Goal: Task Accomplishment & Management: Complete application form

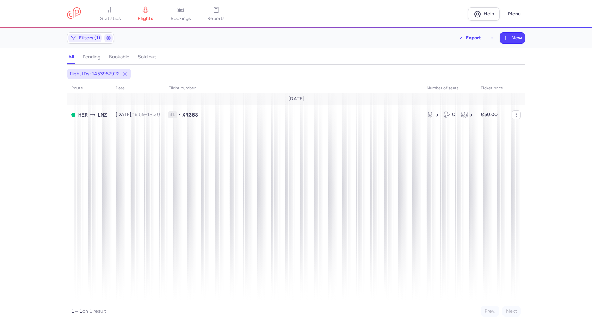
click at [208, 166] on div "route date Flight number number of seats Ticket price [DATE] HER LNZ [DATE] 16:…" at bounding box center [296, 191] width 458 height 217
click at [517, 37] on span "New" at bounding box center [516, 38] width 11 height 6
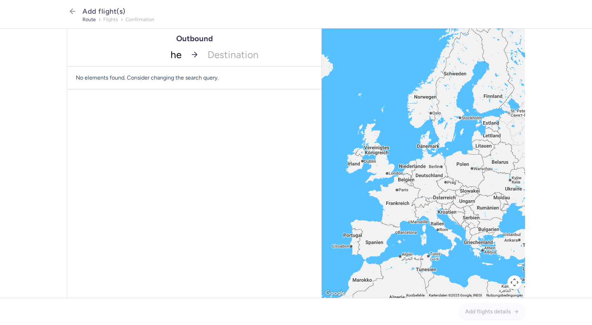
type input "her"
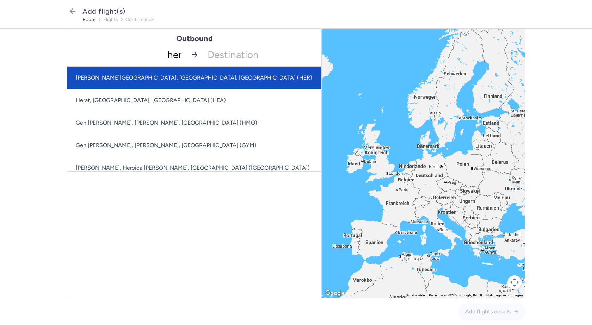
click at [161, 82] on span "[PERSON_NAME][GEOGRAPHIC_DATA], [GEOGRAPHIC_DATA], [GEOGRAPHIC_DATA] (HER)" at bounding box center [224, 78] width 314 height 23
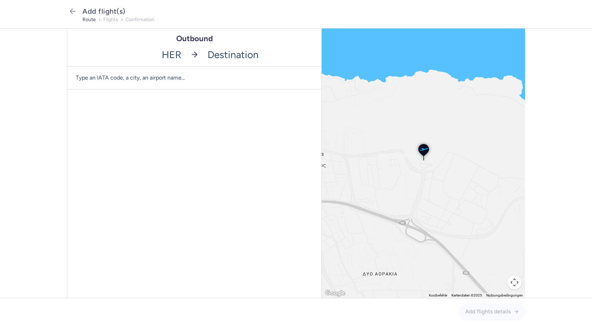
click at [210, 54] on input "-searchbox" at bounding box center [262, 54] width 118 height 23
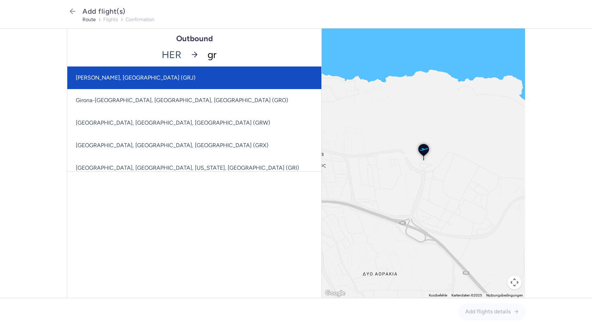
type input "grz"
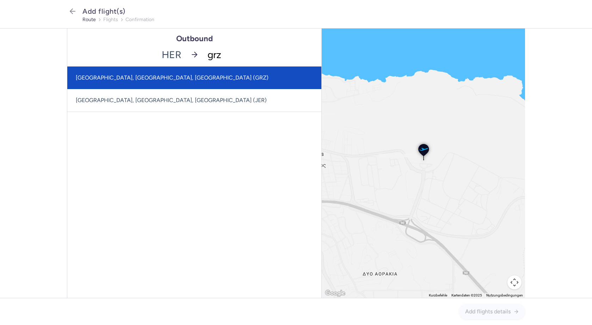
click at [199, 79] on span "[GEOGRAPHIC_DATA], [GEOGRAPHIC_DATA], [GEOGRAPHIC_DATA] (GRZ)" at bounding box center [194, 78] width 254 height 23
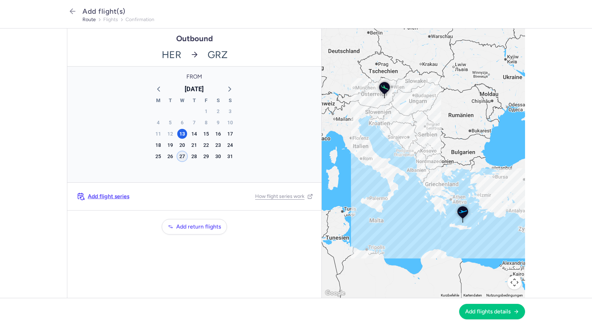
drag, startPoint x: 180, startPoint y: 156, endPoint x: 194, endPoint y: 159, distance: 14.0
click at [180, 156] on div "27" at bounding box center [182, 157] width 10 height 10
click at [484, 307] on button "Add flights details" at bounding box center [492, 312] width 66 height 16
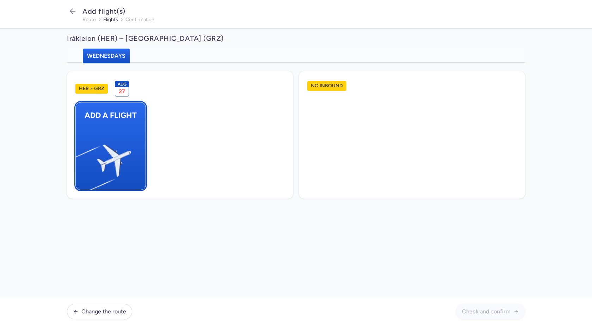
click at [121, 149] on img "button" at bounding box center [79, 157] width 119 height 109
select select "23"
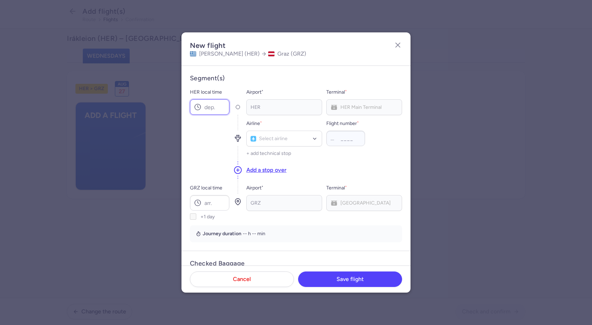
click at [215, 106] on input "HER local time" at bounding box center [209, 107] width 39 height 16
type input "07:55"
type input "xr"
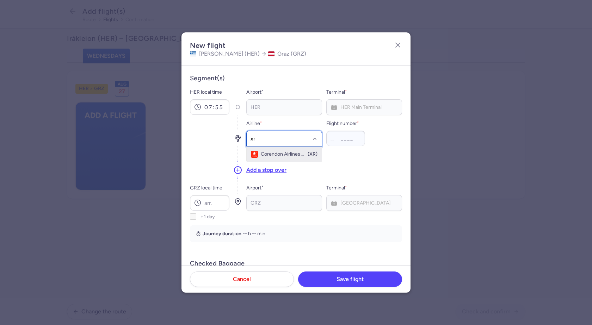
click at [265, 155] on span "Corendon Airlines Europe" at bounding box center [284, 155] width 46 height 6
click at [345, 141] on input "Flight number *" at bounding box center [345, 139] width 39 height 16
type input "261"
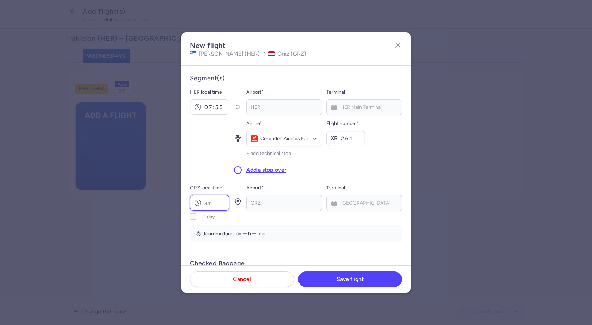
click at [210, 200] on input "GRZ local time" at bounding box center [209, 203] width 39 height 16
type input "09:15"
click at [290, 235] on div "Journey duration 2 hr, 20 min" at bounding box center [296, 234] width 204 height 8
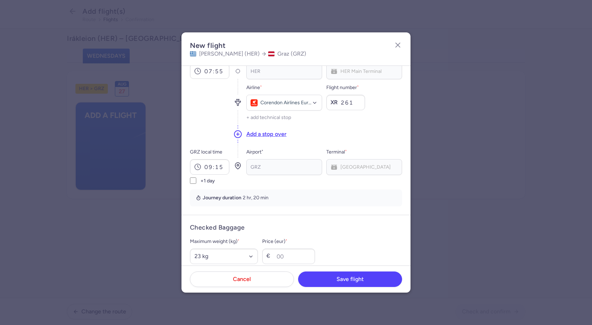
scroll to position [106, 0]
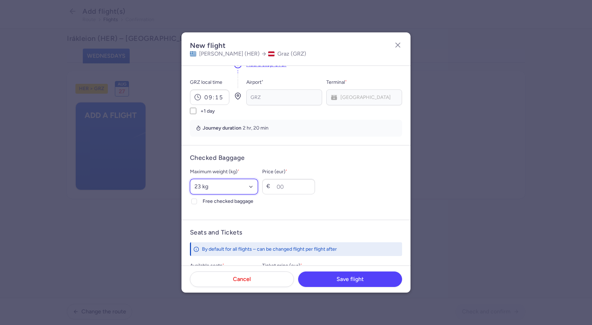
drag, startPoint x: 199, startPoint y: 186, endPoint x: 204, endPoint y: 192, distance: 8.5
click at [199, 186] on select "Select an option 15 kg 16 kg 17 kg 18 kg 19 kg 20 kg 21 kg 22 kg 23 kg 24 kg 25…" at bounding box center [224, 187] width 68 height 16
select select "20"
click at [190, 179] on select "Select an option 15 kg 16 kg 17 kg 18 kg 19 kg 20 kg 21 kg 22 kg 23 kg 24 kg 25…" at bounding box center [224, 187] width 68 height 16
drag, startPoint x: 193, startPoint y: 204, endPoint x: 214, endPoint y: 206, distance: 20.6
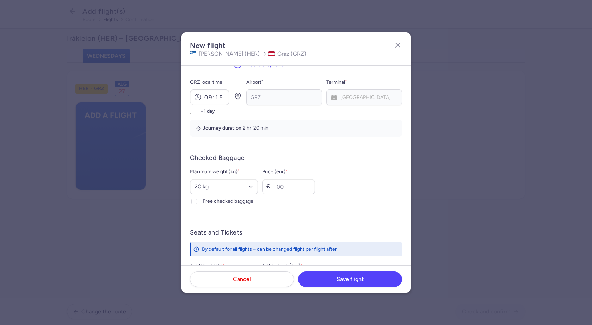
click at [194, 203] on icon at bounding box center [194, 201] width 4 height 4
click at [194, 203] on input "Free checked baggage" at bounding box center [194, 202] width 6 height 6
checkbox input "true"
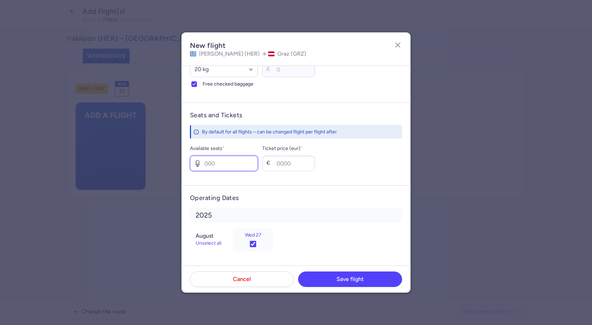
click at [210, 166] on input "Available seats *" at bounding box center [224, 164] width 68 height 16
type input "4"
click at [305, 166] on input "Ticket price (eur) *" at bounding box center [288, 164] width 53 height 16
type input "50"
click at [321, 272] on footer "Cancel Save flight" at bounding box center [295, 279] width 229 height 27
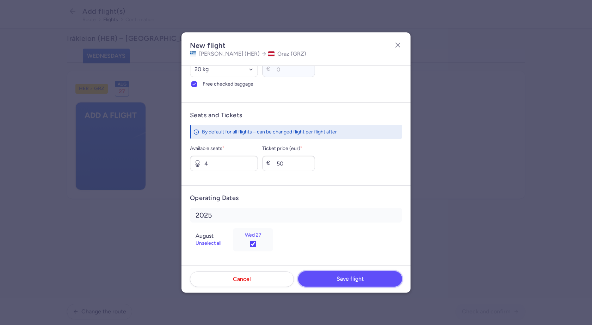
click at [325, 278] on button "Save flight" at bounding box center [350, 279] width 104 height 16
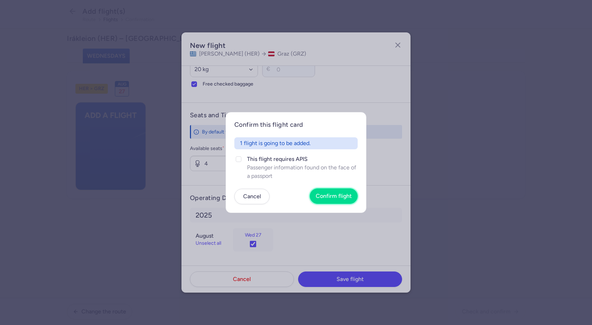
click at [341, 194] on span "Confirm flight" at bounding box center [334, 196] width 36 height 6
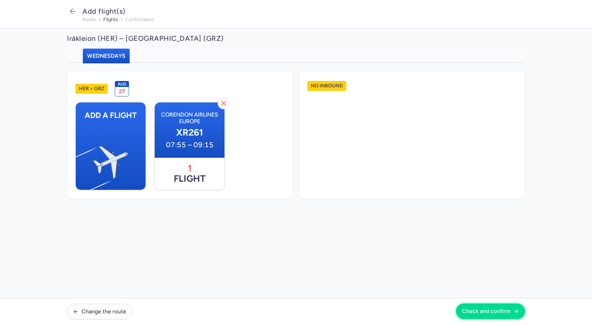
click at [497, 310] on span "Check and confirm" at bounding box center [486, 311] width 49 height 6
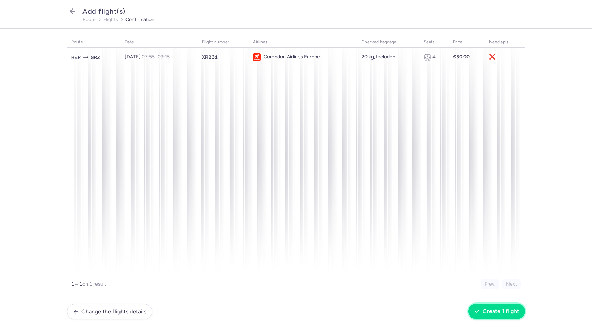
click at [507, 310] on span "Create 1 flight" at bounding box center [501, 311] width 36 height 6
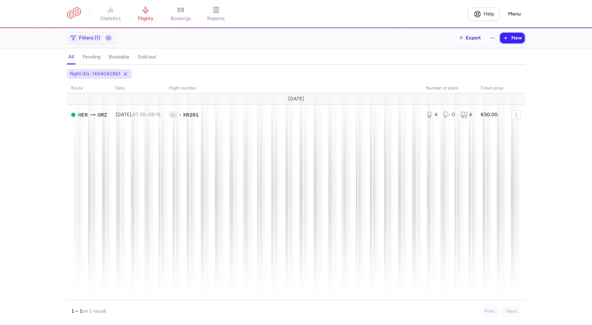
click at [512, 36] on span "New" at bounding box center [516, 38] width 11 height 6
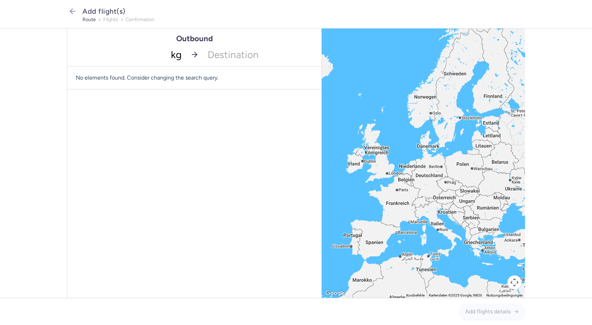
type input "kgs"
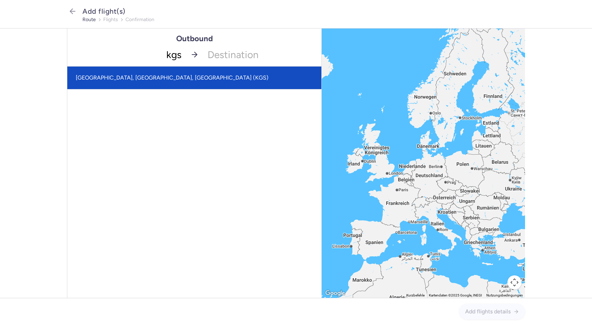
click at [149, 81] on span "[GEOGRAPHIC_DATA], [GEOGRAPHIC_DATA], [GEOGRAPHIC_DATA] (KGS)" at bounding box center [172, 77] width 193 height 7
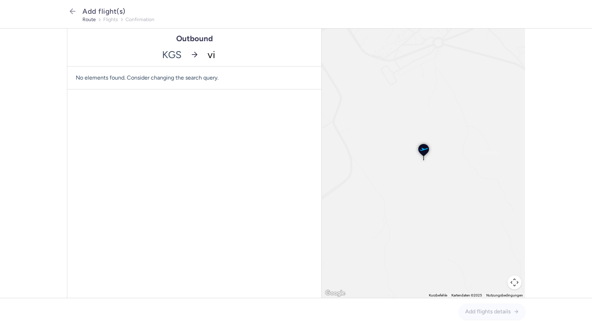
type input "vie"
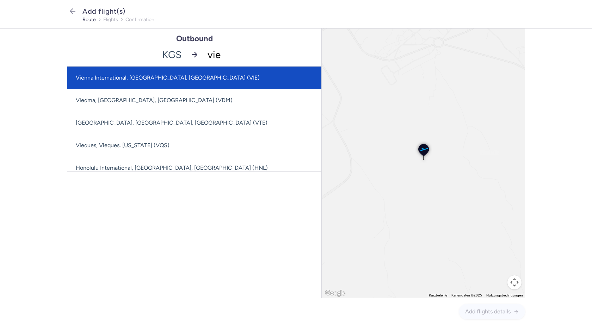
click at [227, 72] on span "Vienna International, [GEOGRAPHIC_DATA], [GEOGRAPHIC_DATA] (VIE)" at bounding box center [238, 78] width 342 height 23
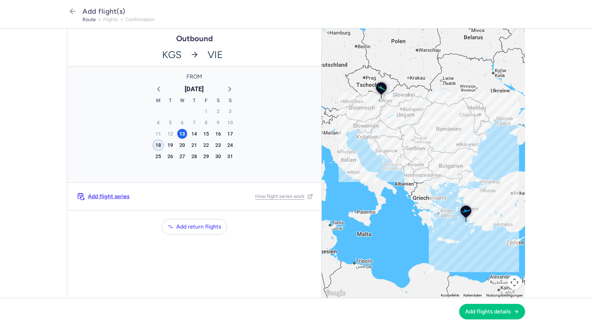
click at [159, 145] on div "18" at bounding box center [158, 145] width 10 height 10
click at [485, 314] on span "Add flights details" at bounding box center [487, 311] width 45 height 6
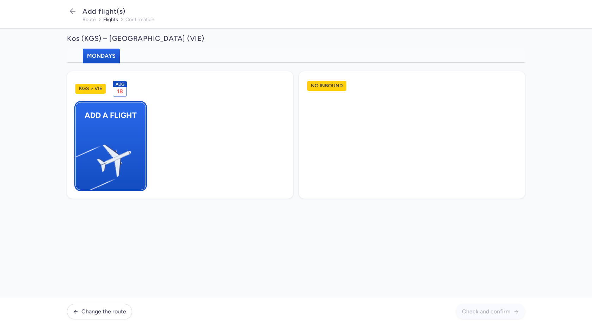
click at [121, 141] on img "button" at bounding box center [79, 157] width 119 height 109
select select "23"
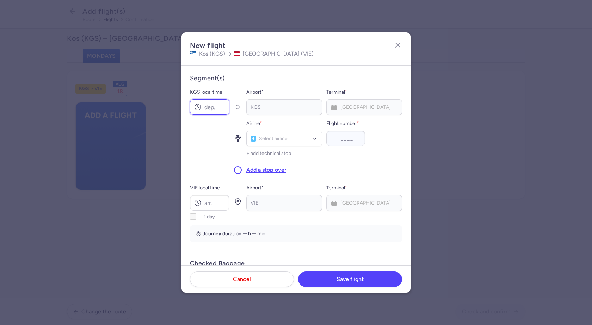
click at [213, 111] on input "KGS local time" at bounding box center [209, 107] width 39 height 16
type input "20:50"
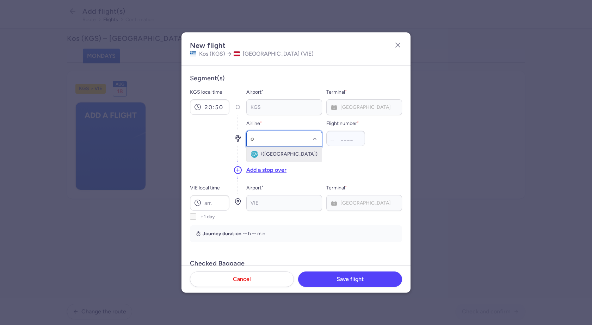
type input "os"
drag, startPoint x: 263, startPoint y: 151, endPoint x: 269, endPoint y: 151, distance: 6.0
click at [263, 151] on div "Austrian Airlines (OS)" at bounding box center [284, 154] width 67 height 7
click at [346, 136] on input "Flight number *" at bounding box center [345, 139] width 39 height 16
type input "9102"
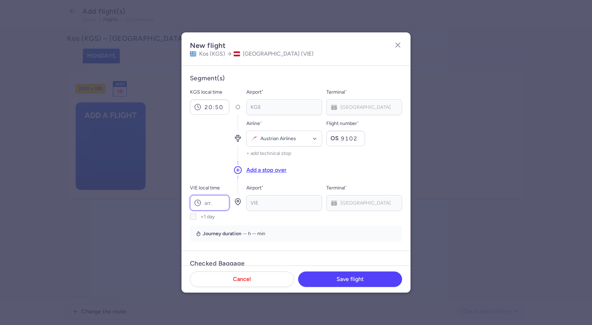
click at [206, 198] on input "VIE local time" at bounding box center [209, 203] width 39 height 16
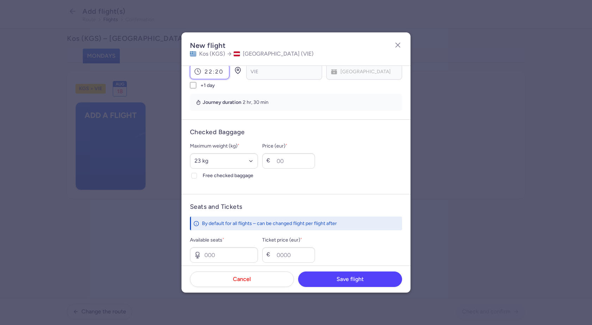
scroll to position [141, 0]
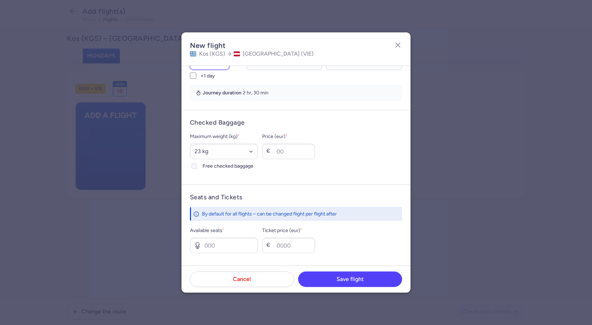
type input "22:20"
click at [193, 165] on icon at bounding box center [194, 166] width 4 height 4
click at [193, 165] on input "Free checked baggage" at bounding box center [194, 167] width 6 height 6
checkbox input "true"
click at [217, 152] on select "Select an option 15 kg 16 kg 17 kg 18 kg 19 kg 20 kg 21 kg 22 kg 23 kg 24 kg 25…" at bounding box center [224, 152] width 68 height 16
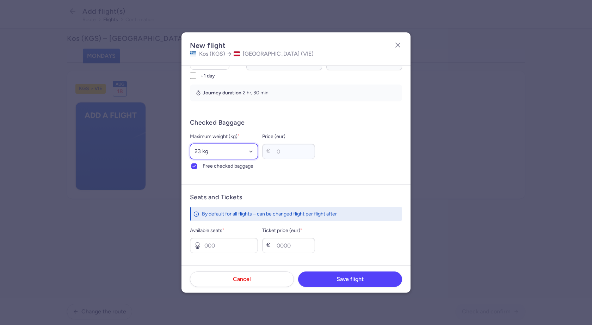
select select "20"
click at [190, 144] on select "Select an option 15 kg 16 kg 17 kg 18 kg 19 kg 20 kg 21 kg 22 kg 23 kg 24 kg 25…" at bounding box center [224, 152] width 68 height 16
click at [248, 174] on form "Checked Baggage Maximum weight (kg) * Select an option 15 kg 16 kg 17 kg 18 kg …" at bounding box center [295, 147] width 229 height 75
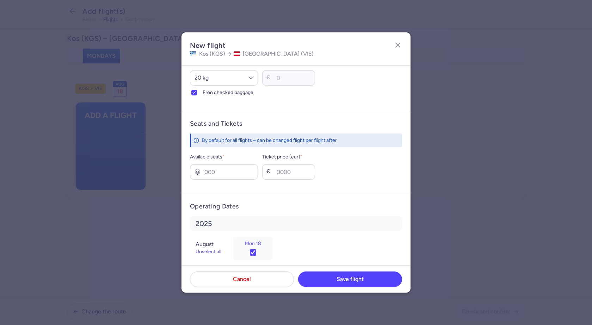
scroll to position [223, 0]
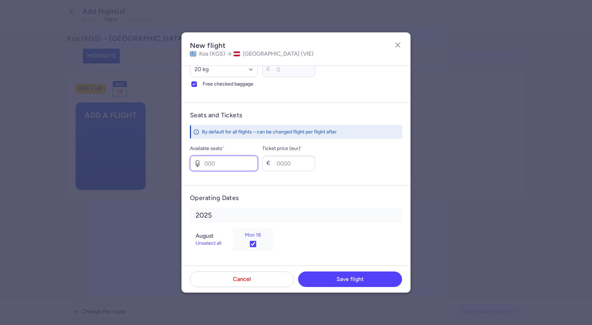
click at [236, 161] on input "Available seats *" at bounding box center [224, 164] width 68 height 16
type input "2"
click at [303, 165] on input "Ticket price (eur) *" at bounding box center [288, 164] width 53 height 16
type input "50"
click at [344, 279] on span "Save flight" at bounding box center [350, 279] width 27 height 6
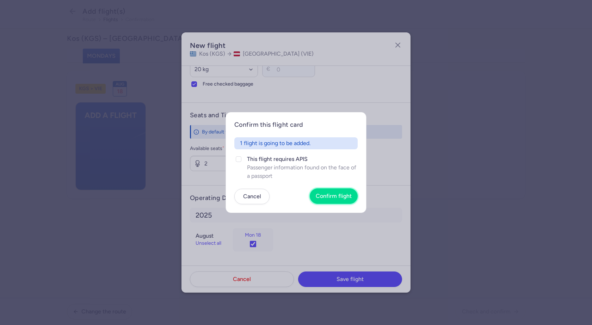
click at [339, 197] on span "Confirm flight" at bounding box center [334, 196] width 36 height 6
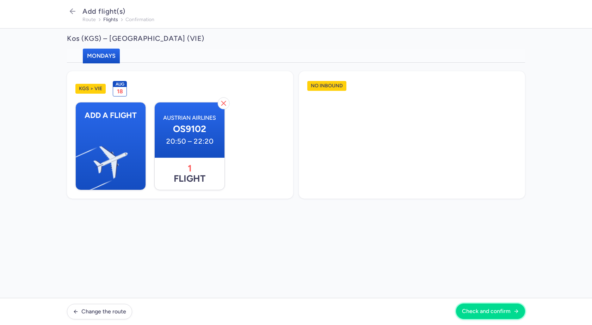
click at [483, 308] on button "Check and confirm" at bounding box center [490, 312] width 69 height 16
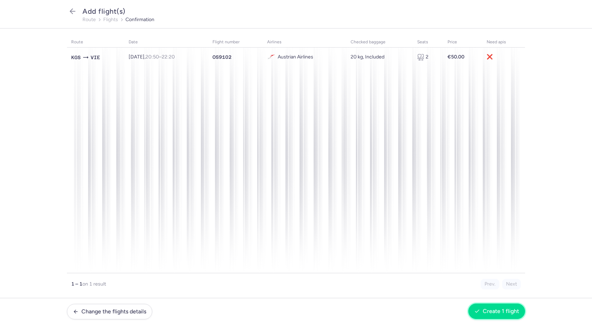
click at [506, 309] on span "Create 1 flight" at bounding box center [501, 311] width 36 height 6
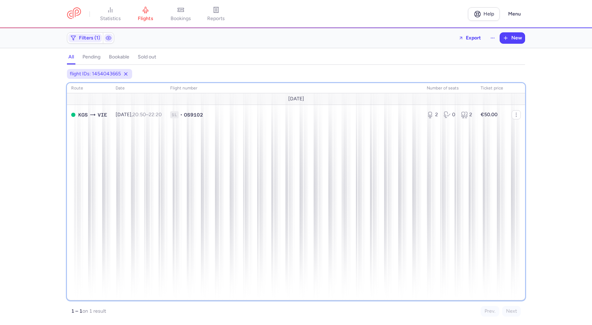
click at [409, 150] on div "route date Flight number number of seats Ticket price [DATE] KGS VIE [DATE] 20:…" at bounding box center [296, 191] width 458 height 217
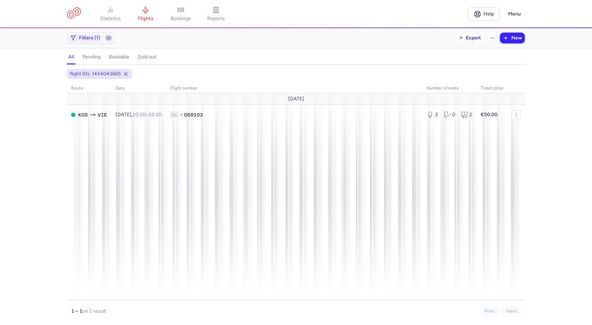
click at [513, 41] on button "New" at bounding box center [512, 38] width 25 height 11
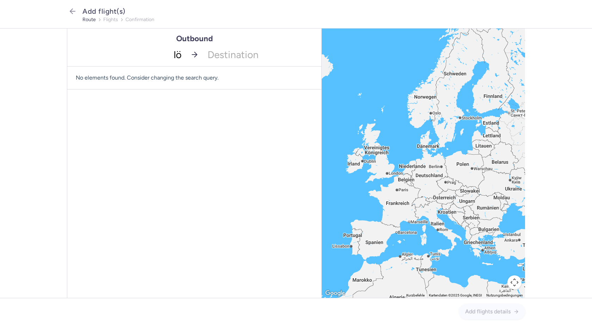
type input "l"
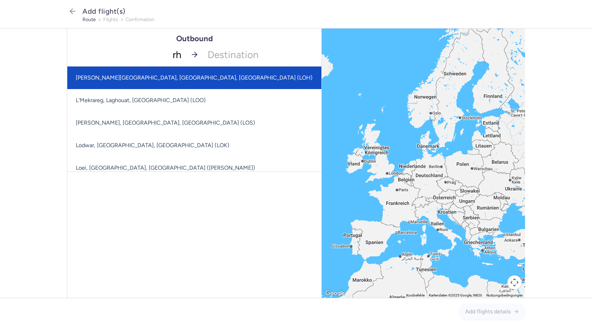
type input "rho"
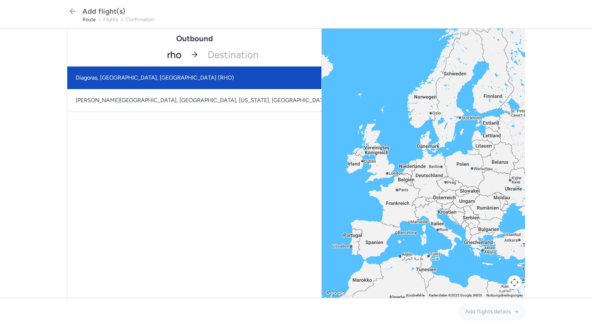
click at [170, 79] on span "Diagoras, [GEOGRAPHIC_DATA], [GEOGRAPHIC_DATA] (RHO)" at bounding box center [210, 78] width 286 height 23
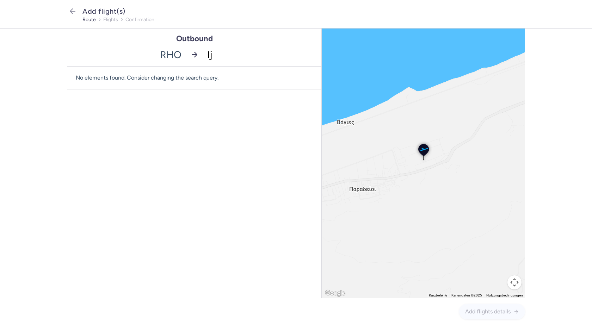
type input "lju"
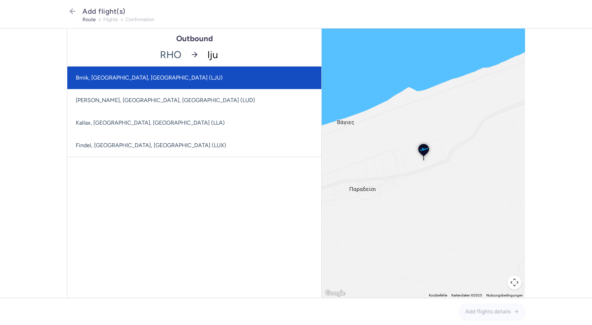
click at [146, 80] on span "Brnik, [GEOGRAPHIC_DATA], [GEOGRAPHIC_DATA] (LJU)" at bounding box center [149, 77] width 147 height 7
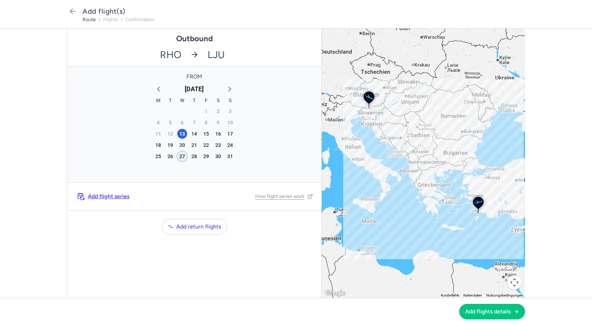
click at [181, 156] on div "27" at bounding box center [182, 157] width 10 height 10
click at [505, 313] on span "Add flights details" at bounding box center [487, 311] width 45 height 6
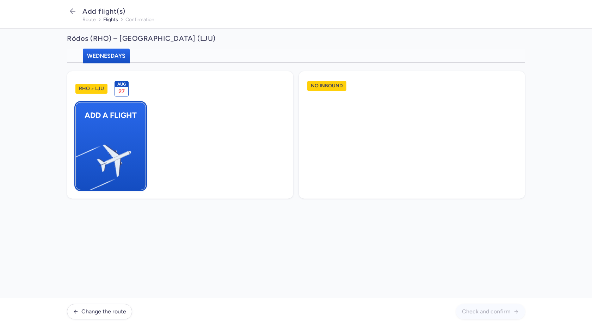
click at [117, 152] on img "button" at bounding box center [79, 157] width 119 height 109
select select "23"
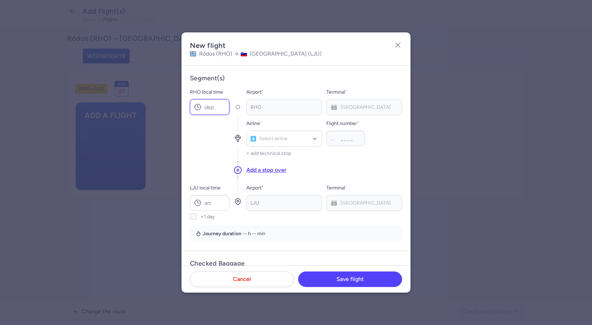
click at [206, 111] on input "RHO local time" at bounding box center [209, 107] width 39 height 16
type input "20:00"
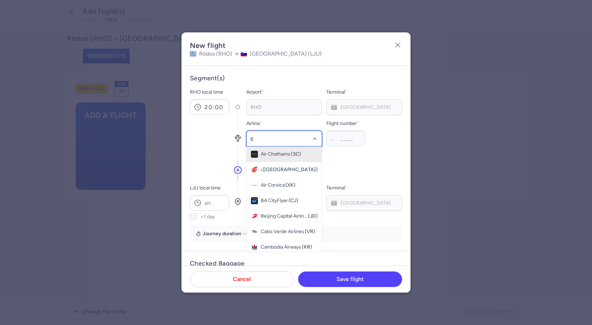
type input "c3"
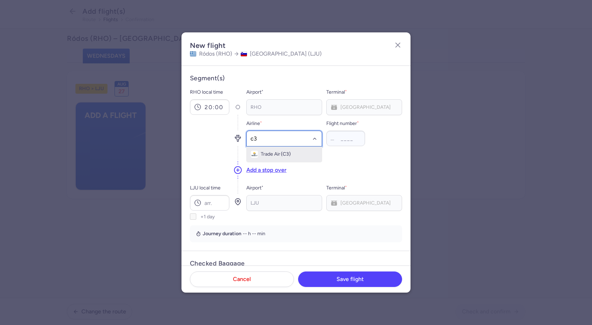
click at [287, 152] on span "(C3)" at bounding box center [286, 155] width 10 height 6
click at [340, 138] on input "Flight number *" at bounding box center [345, 139] width 39 height 16
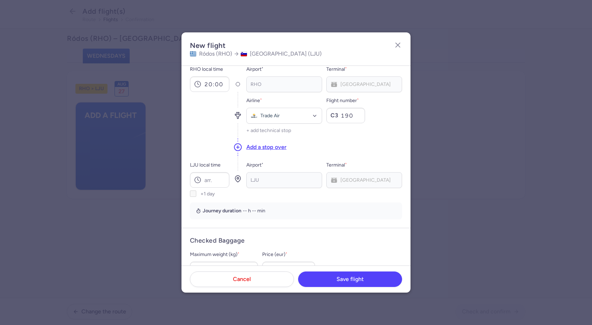
scroll to position [35, 0]
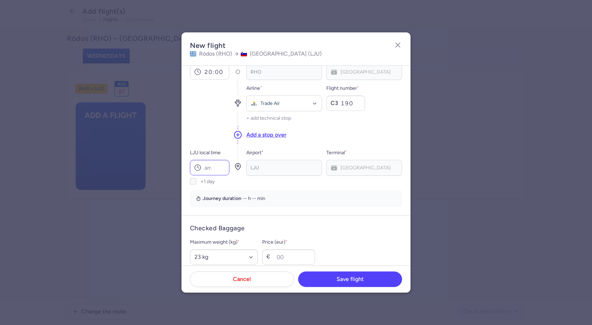
type input "190"
click at [202, 166] on input "LJU local time" at bounding box center [209, 168] width 39 height 16
type input "21:40"
click at [215, 261] on select "Select an option 15 kg 16 kg 17 kg 18 kg 19 kg 20 kg 21 kg 22 kg 23 kg 24 kg 25…" at bounding box center [224, 258] width 68 height 16
select select "20"
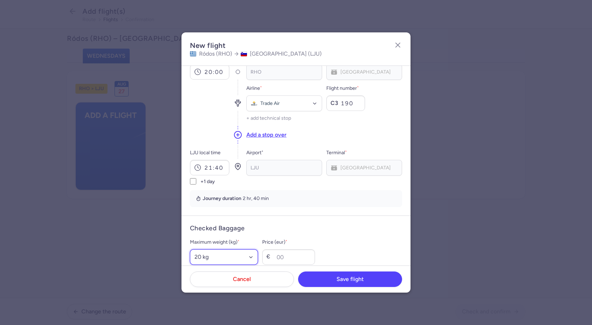
click at [190, 250] on select "Select an option 15 kg 16 kg 17 kg 18 kg 19 kg 20 kg 21 kg 22 kg 23 kg 24 kg 25…" at bounding box center [224, 258] width 68 height 16
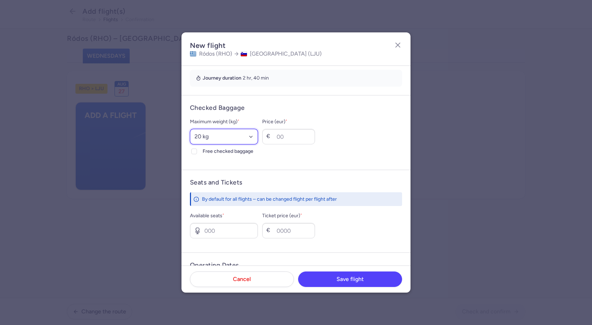
scroll to position [176, 0]
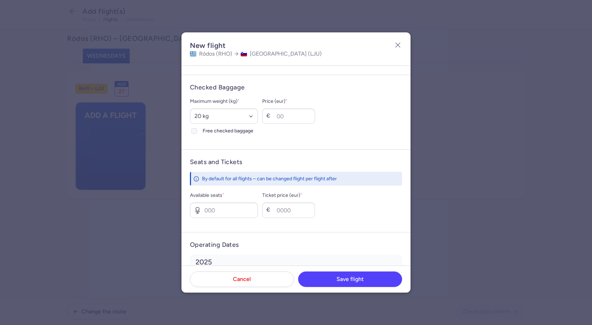
click at [196, 131] on icon at bounding box center [194, 131] width 4 height 4
click at [196, 131] on input "Free checked baggage" at bounding box center [194, 131] width 6 height 6
checkbox input "true"
click at [214, 212] on input "Available seats *" at bounding box center [224, 211] width 68 height 16
type input "2"
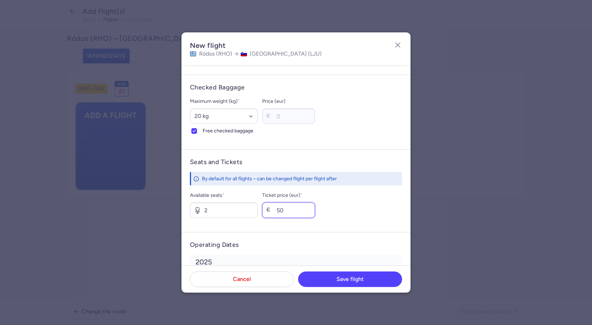
scroll to position [223, 0]
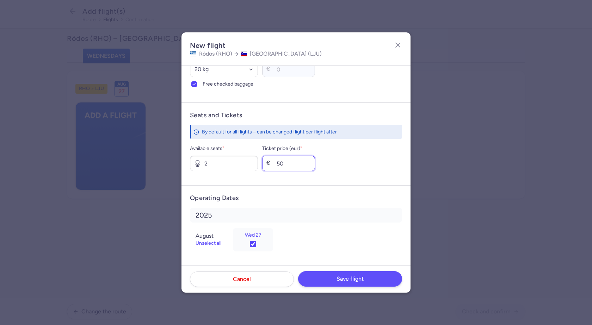
type input "50"
click at [329, 279] on button "Save flight" at bounding box center [350, 279] width 104 height 16
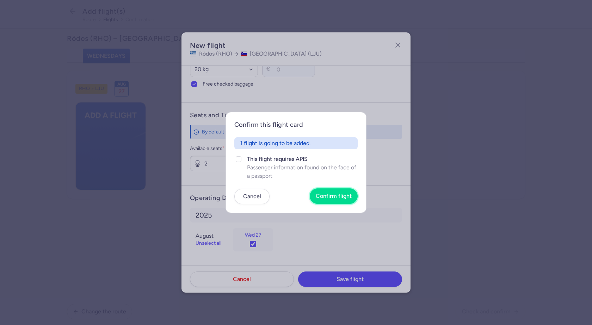
click at [340, 200] on button "Confirm flight" at bounding box center [334, 197] width 48 height 16
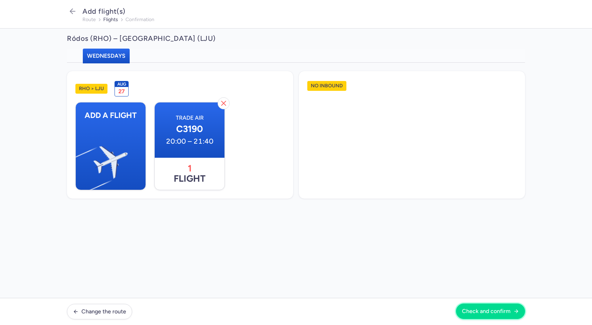
click at [487, 310] on span "Check and confirm" at bounding box center [486, 311] width 49 height 6
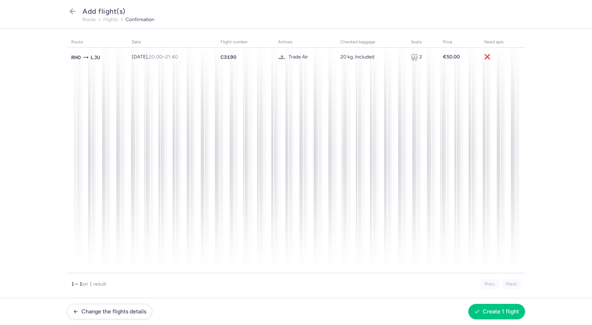
click at [592, 180] on section "route date flight number airlines checked baggage seats price need apis RHO LJU…" at bounding box center [296, 164] width 592 height 270
click at [509, 314] on span "Create 1 flight" at bounding box center [501, 311] width 36 height 6
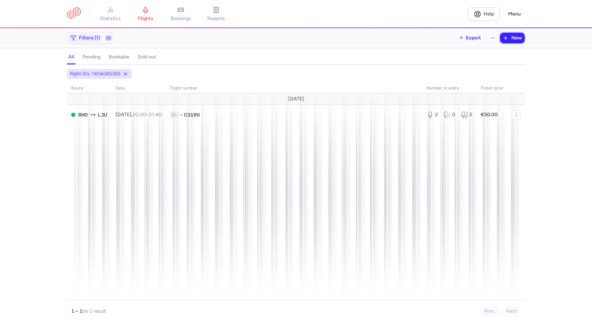
drag, startPoint x: 516, startPoint y: 37, endPoint x: 506, endPoint y: 43, distance: 11.5
click at [516, 37] on span "New" at bounding box center [516, 38] width 11 height 6
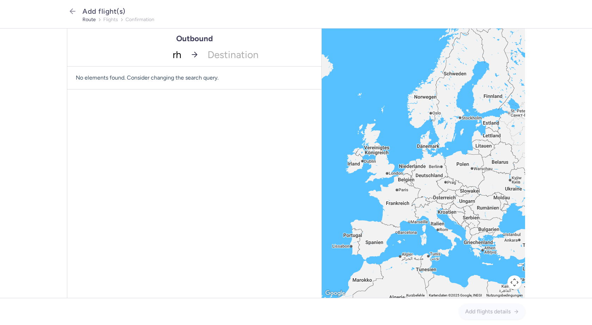
type input "rho"
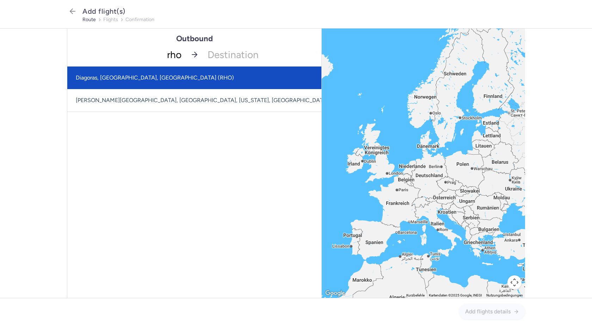
click at [168, 80] on span "Diagoras, [GEOGRAPHIC_DATA], [GEOGRAPHIC_DATA] (RHO)" at bounding box center [210, 78] width 286 height 23
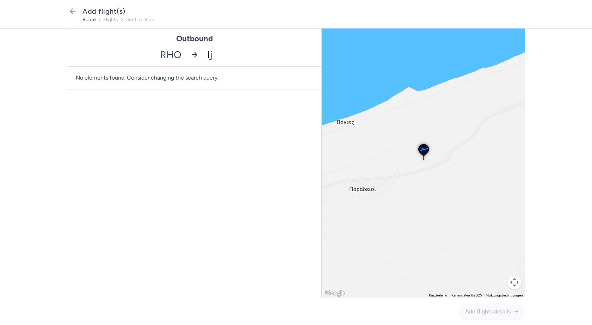
type input "lju"
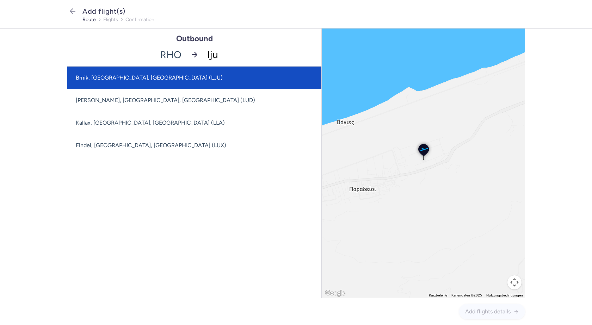
click at [204, 76] on span "Brnik, [GEOGRAPHIC_DATA], [GEOGRAPHIC_DATA] (LJU)" at bounding box center [194, 78] width 254 height 23
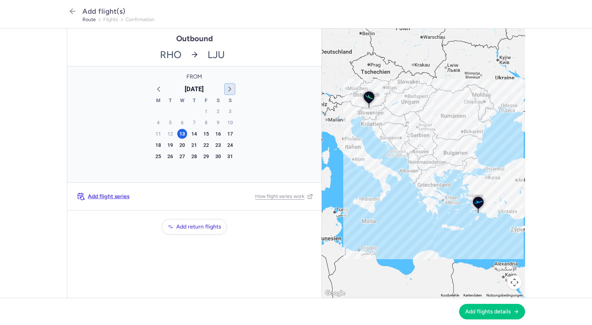
click at [233, 86] on icon "button" at bounding box center [230, 89] width 8 height 8
click at [183, 134] on div "17" at bounding box center [182, 134] width 10 height 10
click at [499, 310] on span "Add flights details" at bounding box center [487, 311] width 45 height 6
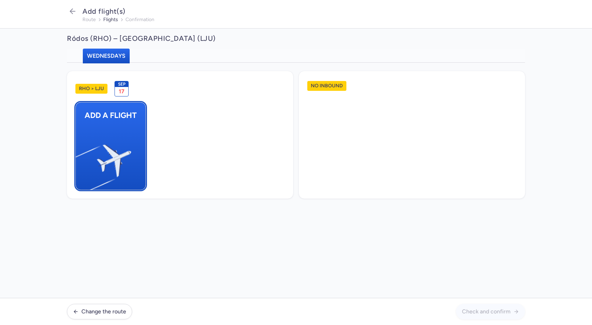
click at [114, 138] on img "button" at bounding box center [79, 157] width 119 height 109
select select "23"
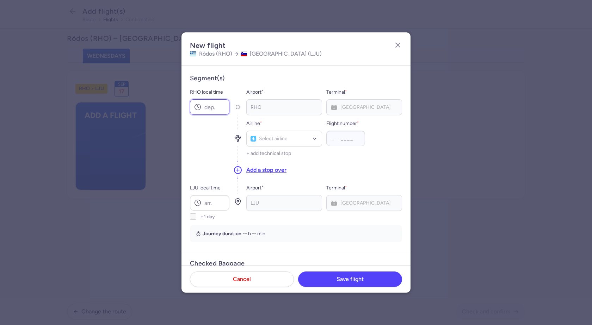
click at [218, 107] on input "RHO local time" at bounding box center [209, 107] width 39 height 16
type input "20:00"
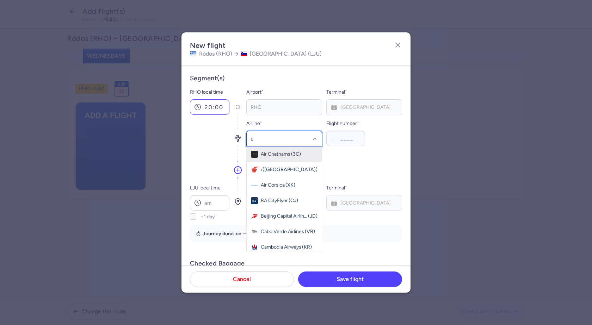
type input "c3"
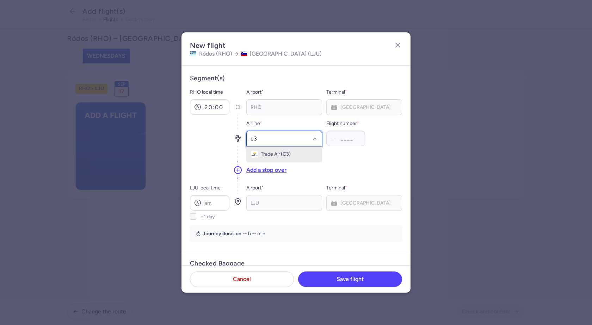
click at [280, 161] on span "Trade Air (C3)" at bounding box center [284, 155] width 75 height 16
click at [341, 139] on input "Flight number *" at bounding box center [345, 139] width 39 height 16
type input "190"
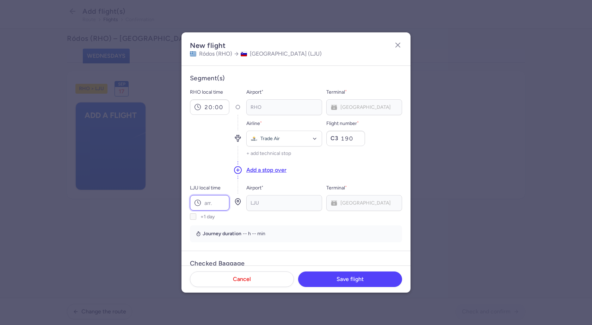
click at [223, 201] on input "LJU local time" at bounding box center [209, 203] width 39 height 16
type input "21:40"
click at [324, 222] on section "Segment(s) RHO local time 20:00 Airport * [GEOGRAPHIC_DATA] * [GEOGRAPHIC_DATA]…" at bounding box center [296, 158] width 212 height 168
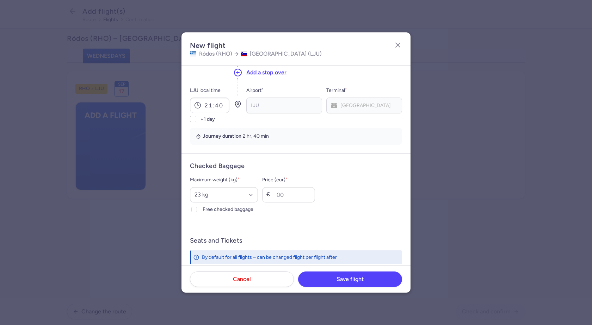
scroll to position [106, 0]
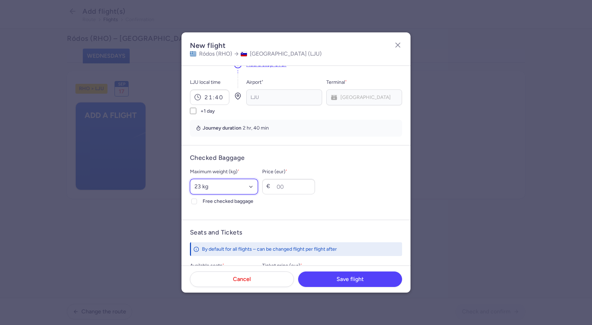
click at [220, 186] on select "Select an option 15 kg 16 kg 17 kg 18 kg 19 kg 20 kg 21 kg 22 kg 23 kg 24 kg 25…" at bounding box center [224, 187] width 68 height 16
select select "20"
click at [190, 179] on select "Select an option 15 kg 16 kg 17 kg 18 kg 19 kg 20 kg 21 kg 22 kg 23 kg 24 kg 25…" at bounding box center [224, 187] width 68 height 16
click at [194, 202] on icon at bounding box center [194, 201] width 4 height 4
click at [194, 202] on input "Free checked baggage" at bounding box center [194, 202] width 6 height 6
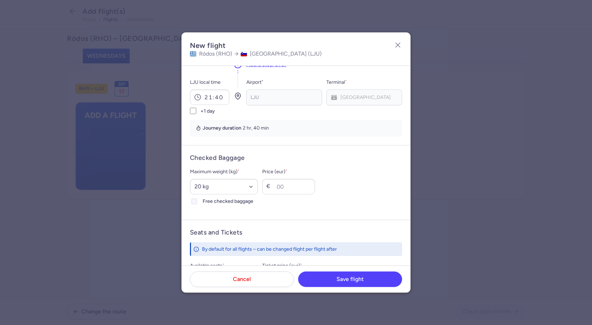
checkbox input "true"
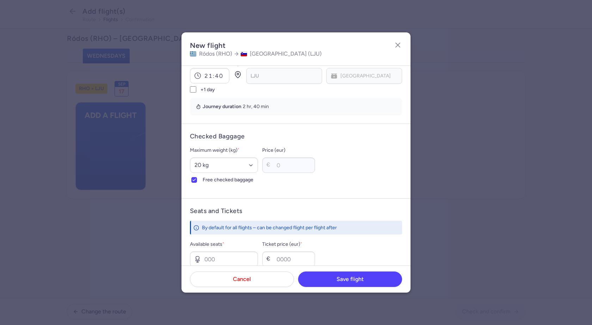
scroll to position [223, 0]
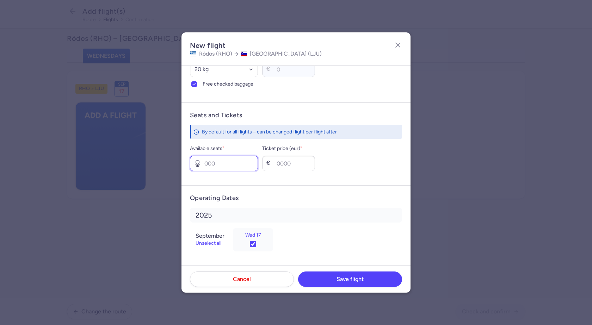
click at [222, 166] on input "Available seats *" at bounding box center [224, 164] width 68 height 16
type input "5"
click at [312, 164] on input "Ticket price (eur) *" at bounding box center [288, 164] width 53 height 16
type input "50"
click at [333, 282] on button "Save flight" at bounding box center [350, 279] width 104 height 16
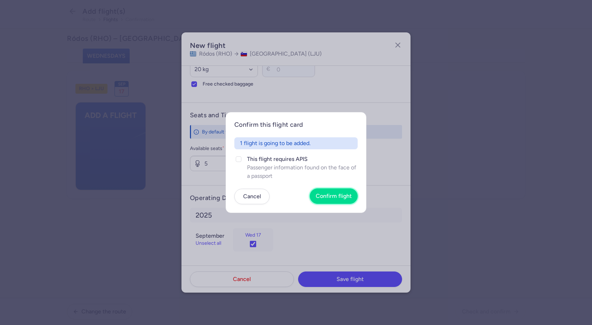
click at [335, 194] on span "Confirm flight" at bounding box center [334, 196] width 36 height 6
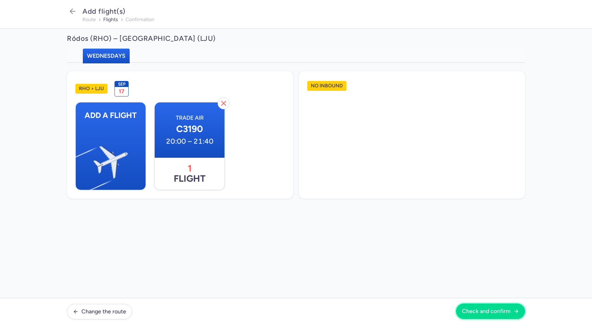
click at [480, 313] on span "Check and confirm" at bounding box center [486, 311] width 49 height 6
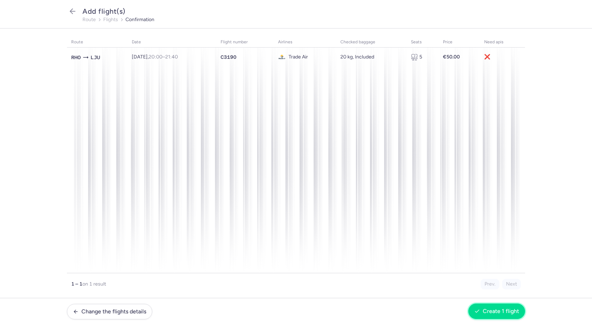
click at [492, 314] on span "Create 1 flight" at bounding box center [501, 311] width 36 height 6
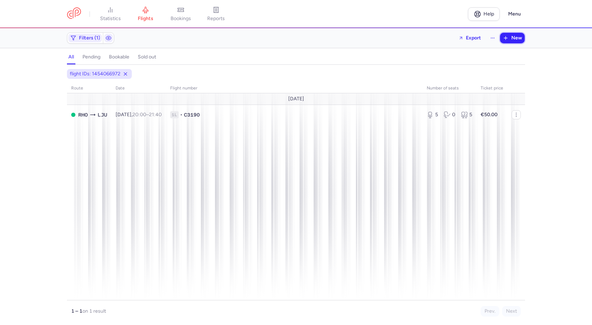
click at [513, 38] on span "New" at bounding box center [516, 38] width 11 height 6
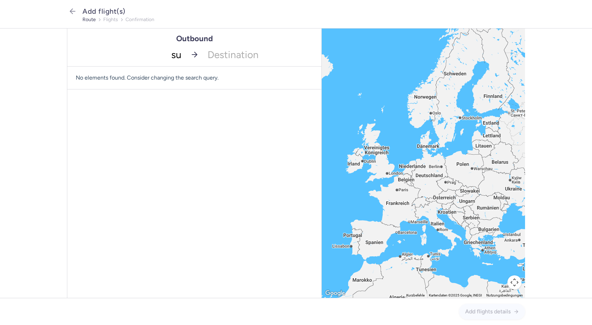
type input "suf"
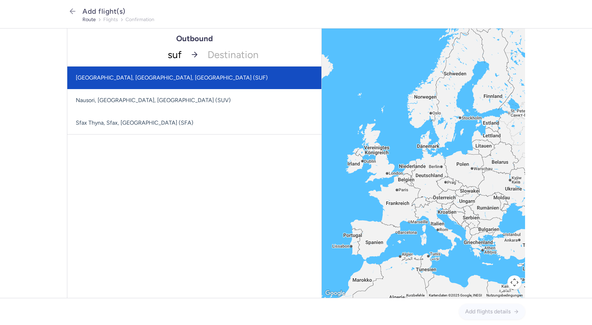
click at [170, 81] on span "[GEOGRAPHIC_DATA], [GEOGRAPHIC_DATA], [GEOGRAPHIC_DATA] (SUF)" at bounding box center [172, 77] width 192 height 7
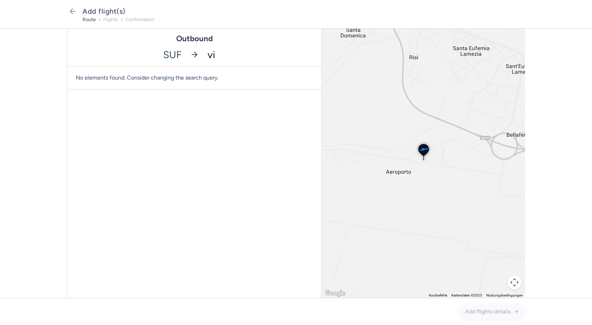
type input "vie"
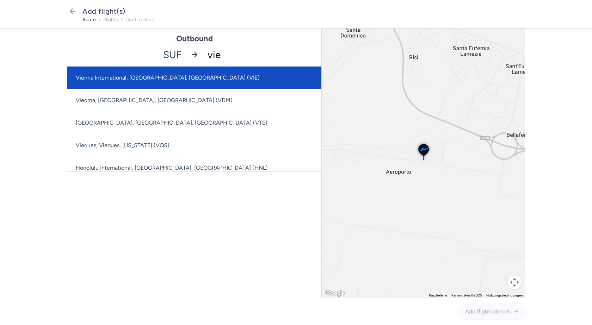
click at [219, 82] on span "Vienna International, [GEOGRAPHIC_DATA], [GEOGRAPHIC_DATA] (VIE)" at bounding box center [238, 78] width 342 height 23
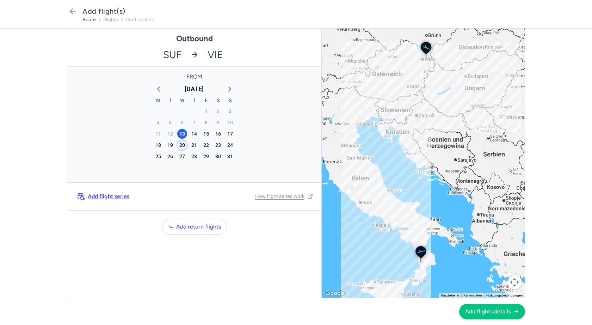
click at [181, 144] on div "20" at bounding box center [182, 145] width 10 height 10
click at [512, 312] on span "Add flights details" at bounding box center [492, 311] width 54 height 6
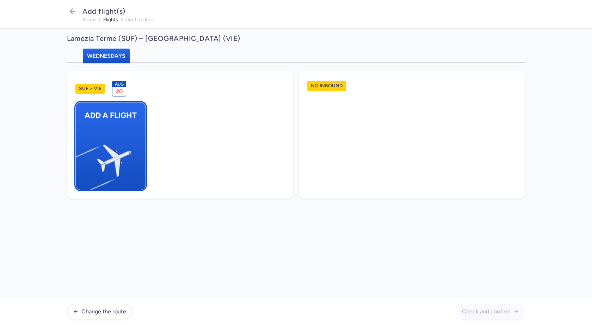
click at [128, 157] on img "button" at bounding box center [79, 157] width 119 height 109
select select "23"
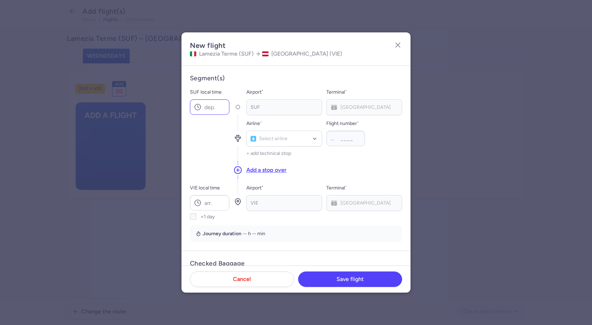
click at [199, 110] on icon at bounding box center [197, 107] width 7 height 7
type input "10:05"
type input "os"
click at [273, 151] on div "Austrian Airlines (OS)" at bounding box center [284, 154] width 67 height 7
click at [343, 140] on input "Flight number *" at bounding box center [345, 139] width 39 height 16
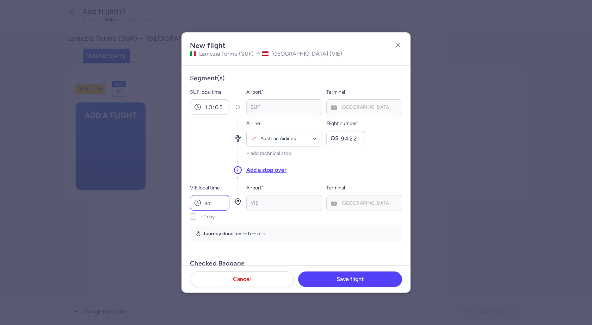
type input "9422"
click at [214, 200] on input "VIE local time" at bounding box center [209, 203] width 39 height 16
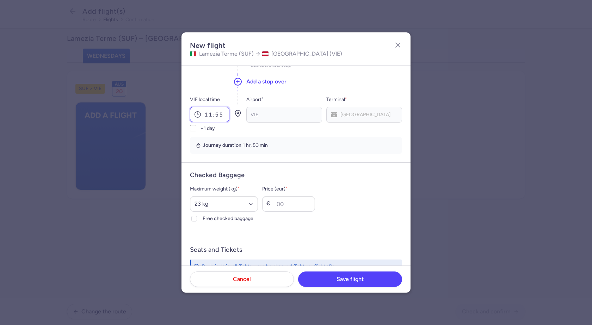
scroll to position [106, 0]
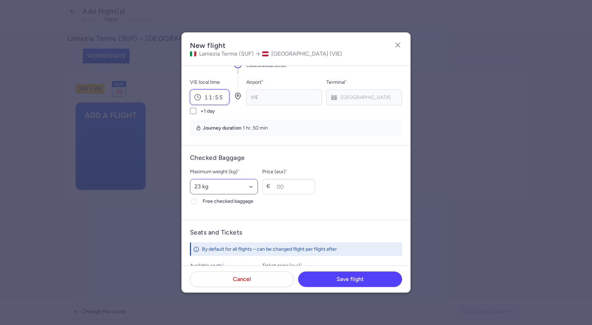
type input "11:55"
click at [224, 187] on select "Select an option 15 kg 16 kg 17 kg 18 kg 19 kg 20 kg 21 kg 22 kg 23 kg 24 kg 25…" at bounding box center [224, 187] width 68 height 16
select select "20"
click at [190, 179] on select "Select an option 15 kg 16 kg 17 kg 18 kg 19 kg 20 kg 21 kg 22 kg 23 kg 24 kg 25…" at bounding box center [224, 187] width 68 height 16
click at [193, 201] on icon at bounding box center [194, 201] width 4 height 4
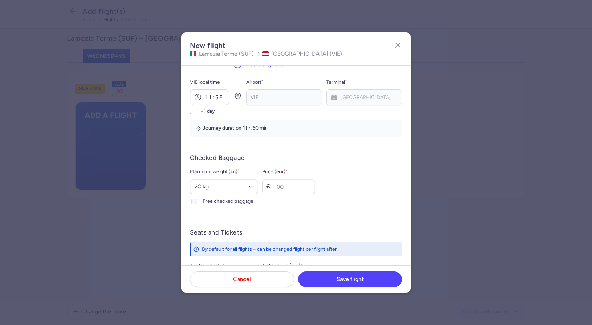
click at [193, 201] on input "Free checked baggage" at bounding box center [194, 202] width 6 height 6
checkbox input "true"
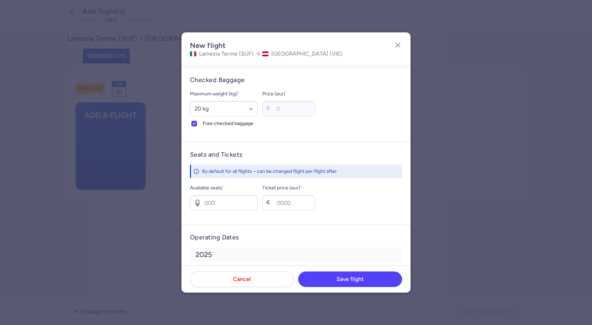
scroll to position [223, 0]
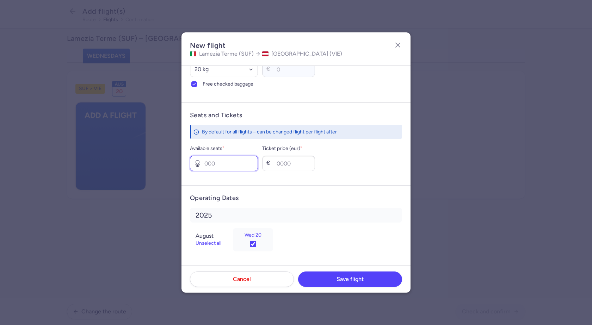
click at [230, 164] on input "Available seats *" at bounding box center [224, 164] width 68 height 16
type input "2"
type input "50"
click at [341, 280] on span "Save flight" at bounding box center [350, 279] width 27 height 6
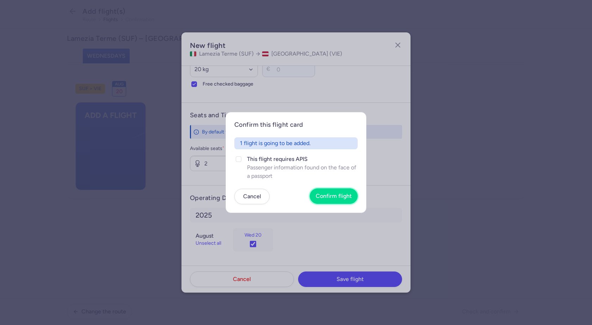
click at [346, 199] on span "Confirm flight" at bounding box center [334, 196] width 36 height 6
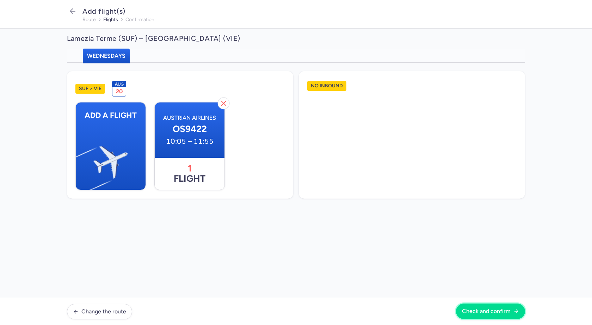
click at [485, 311] on span "Check and confirm" at bounding box center [486, 311] width 49 height 6
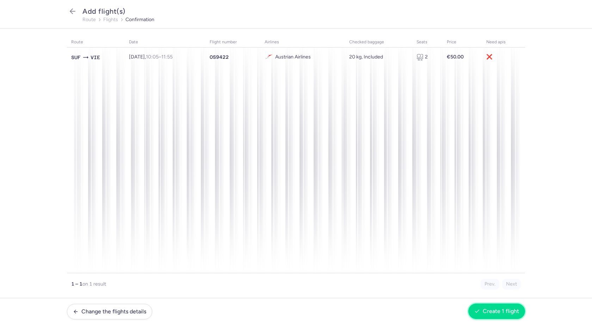
click at [512, 305] on button "Create 1 flight" at bounding box center [496, 312] width 57 height 16
